Goal: Transaction & Acquisition: Book appointment/travel/reservation

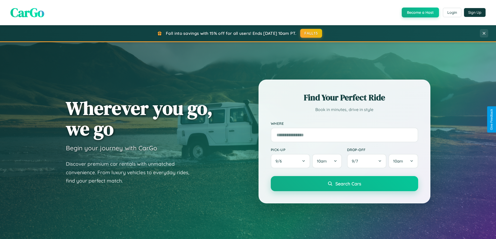
scroll to position [224, 0]
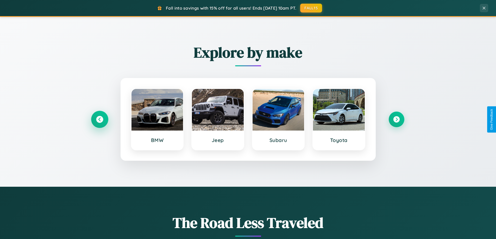
click at [99, 120] on icon at bounding box center [99, 119] width 7 height 7
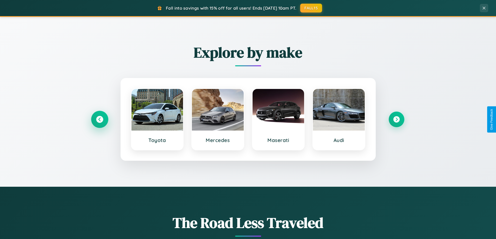
click at [99, 120] on icon at bounding box center [99, 119] width 7 height 7
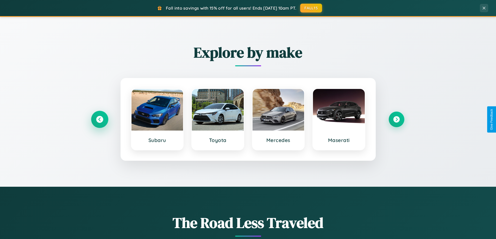
click at [99, 120] on icon at bounding box center [99, 119] width 7 height 7
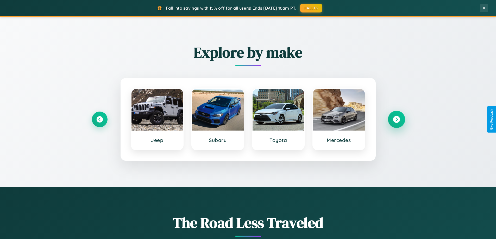
click at [396, 120] on icon at bounding box center [396, 119] width 7 height 7
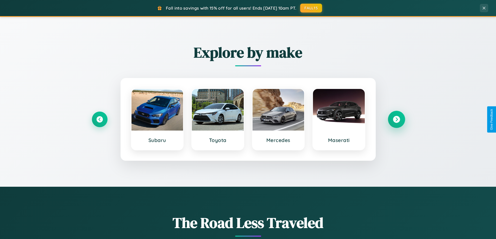
click at [396, 120] on icon at bounding box center [396, 119] width 7 height 7
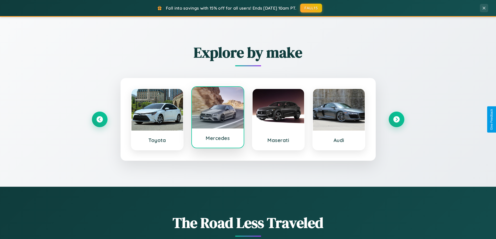
click at [218, 118] on div at bounding box center [218, 108] width 52 height 42
